Goal: Check status: Check status

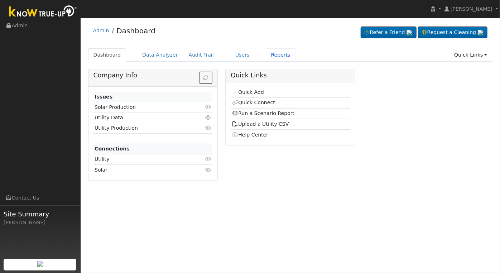
click at [271, 55] on link "Reports" at bounding box center [281, 54] width 30 height 13
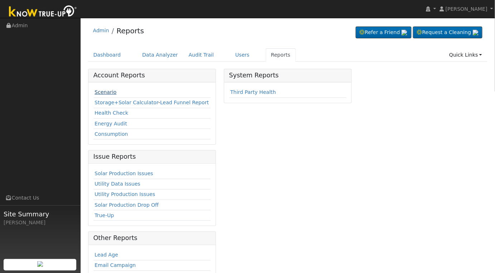
click at [98, 95] on link "Scenario" at bounding box center [106, 92] width 22 height 6
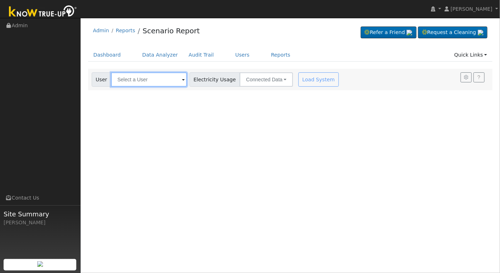
click at [142, 84] on input "text" at bounding box center [149, 79] width 76 height 14
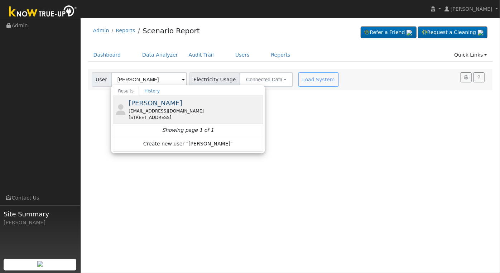
click at [170, 115] on div "7025 N. Pleasant Ave, Unit 107, Fresno, CA 93711" at bounding box center [195, 117] width 133 height 6
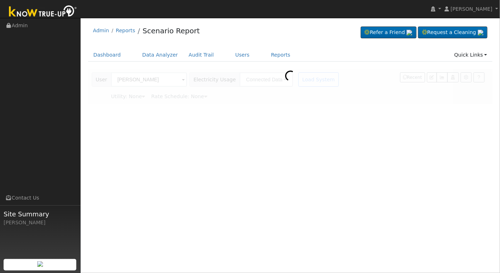
type input "Ed Huff"
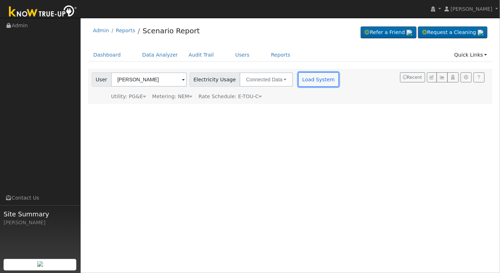
click at [308, 80] on button "Load System" at bounding box center [318, 79] width 41 height 14
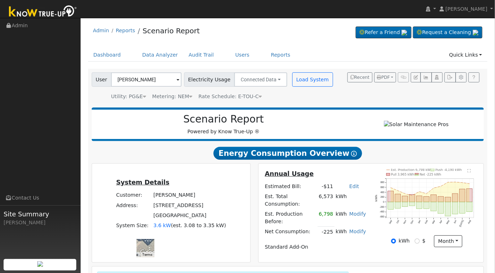
scroll to position [105, 0]
